Goal: Check status: Check status

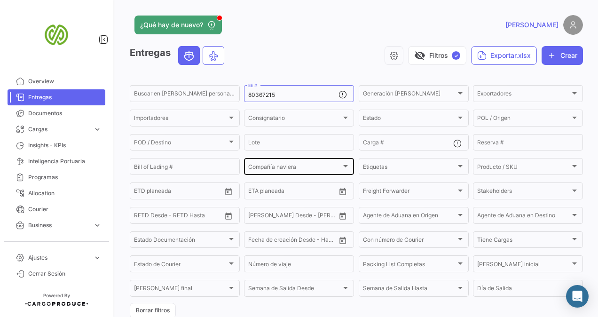
scroll to position [110, 0]
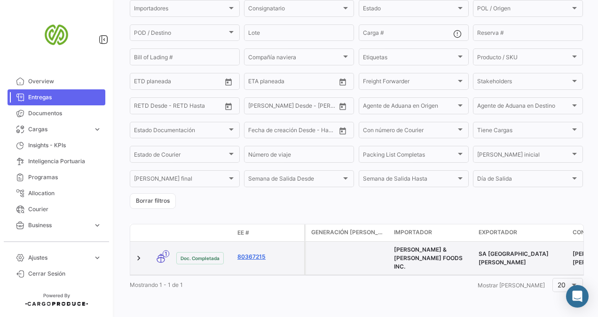
click at [245, 254] on link "80367215" at bounding box center [268, 256] width 63 height 8
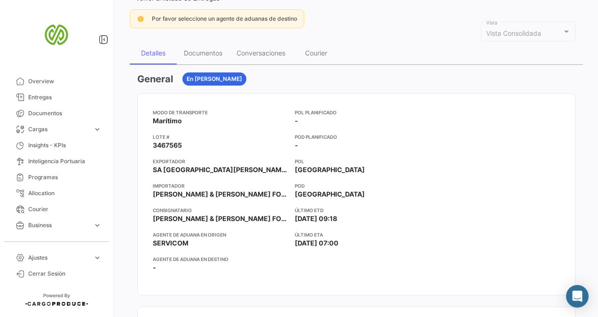
scroll to position [78, 0]
click at [205, 55] on div "Documentos" at bounding box center [203, 52] width 39 height 8
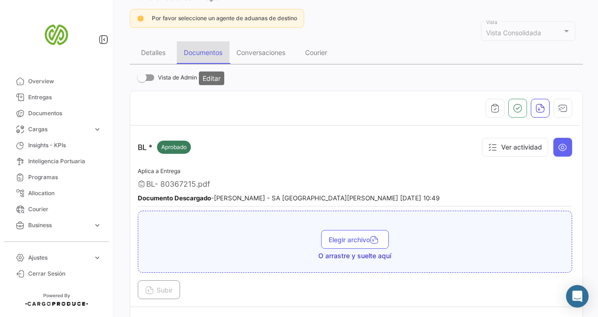
scroll to position [0, 0]
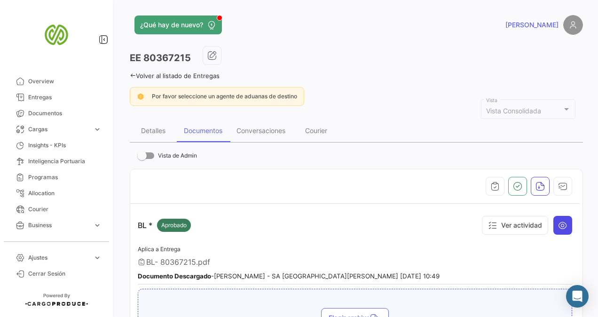
click at [558, 224] on icon at bounding box center [562, 224] width 9 height 9
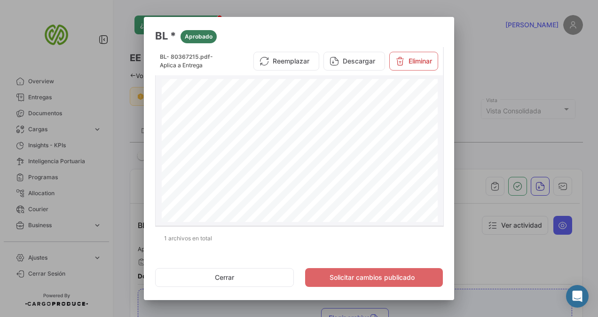
click at [401, 106] on span "258261196" at bounding box center [410, 107] width 22 height 4
click at [401, 106] on span "258261196" at bounding box center [417, 105] width 39 height 6
copy span "258261196"
click at [237, 279] on button "Cerrar" at bounding box center [224, 277] width 139 height 19
